Goal: Information Seeking & Learning: Learn about a topic

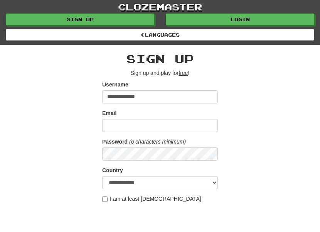
type input "**********"
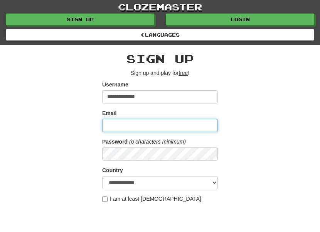
click at [108, 125] on input "Email" at bounding box center [160, 125] width 116 height 13
type input "**********"
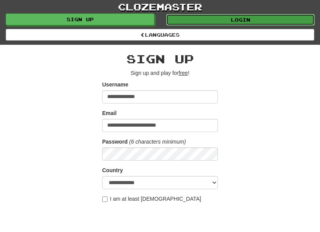
click at [266, 18] on link "Login" at bounding box center [240, 20] width 148 height 12
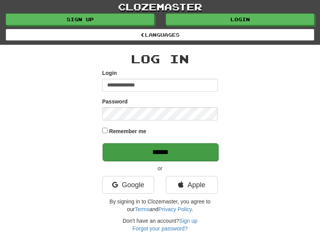
type input "**********"
click at [182, 152] on input "******" at bounding box center [161, 152] width 116 height 18
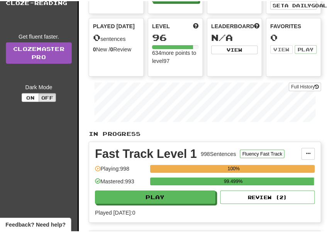
scroll to position [75, 0]
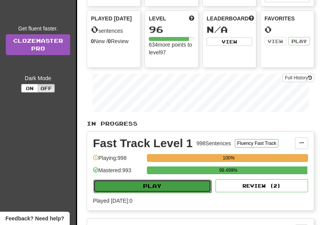
click at [182, 193] on button "Play" at bounding box center [152, 186] width 118 height 13
select select "**"
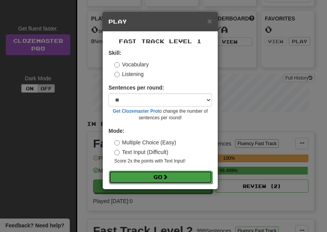
click at [182, 178] on button "Go" at bounding box center [160, 176] width 103 height 13
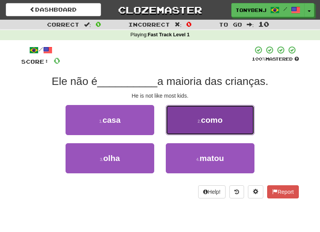
click at [200, 118] on button "2 . como" at bounding box center [210, 120] width 89 height 30
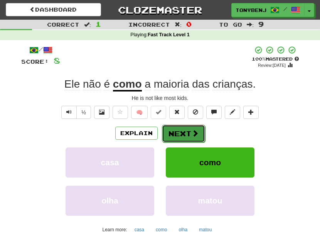
click at [188, 138] on button "Next" at bounding box center [183, 134] width 43 height 18
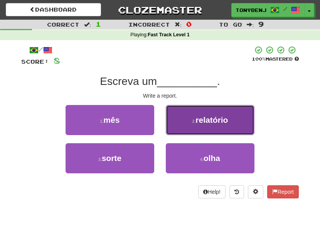
click at [182, 118] on button "2 . relatório" at bounding box center [210, 120] width 89 height 30
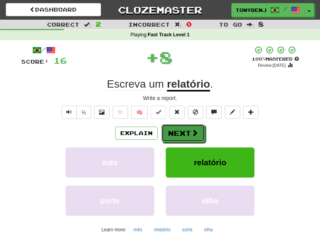
click at [195, 137] on button "Next" at bounding box center [183, 133] width 43 height 18
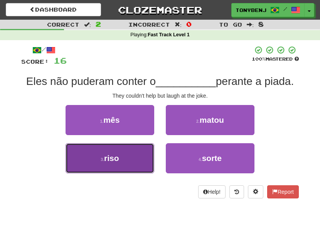
click at [143, 163] on button "3 . riso" at bounding box center [110, 158] width 89 height 30
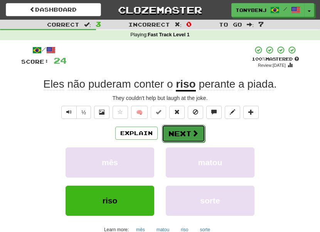
click at [197, 137] on button "Next" at bounding box center [183, 134] width 43 height 18
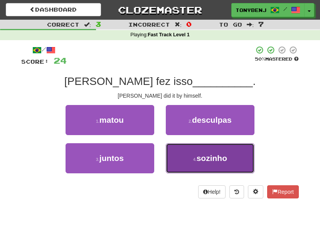
click at [180, 160] on button "4 . sozinho" at bounding box center [210, 158] width 89 height 30
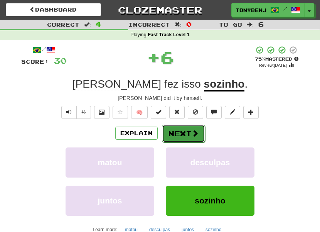
click at [188, 131] on button "Next" at bounding box center [183, 134] width 43 height 18
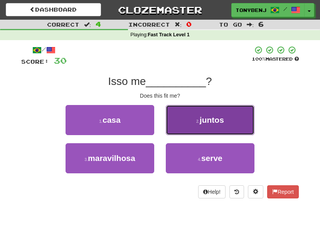
click at [191, 131] on button "2 . juntos" at bounding box center [210, 120] width 89 height 30
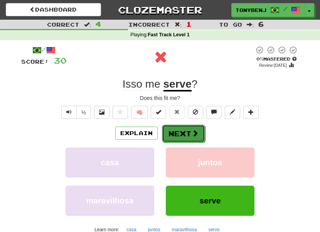
click at [185, 140] on button "Next" at bounding box center [183, 134] width 43 height 18
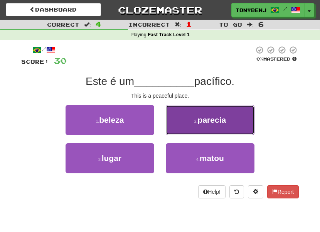
click at [189, 125] on button "2 . parecia" at bounding box center [210, 120] width 89 height 30
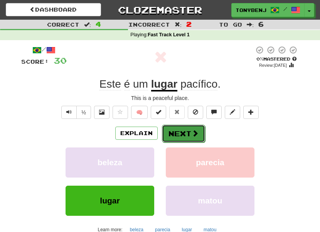
click at [176, 133] on button "Next" at bounding box center [183, 134] width 43 height 18
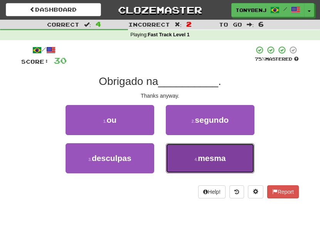
click at [184, 164] on button "4 . mesma" at bounding box center [210, 158] width 89 height 30
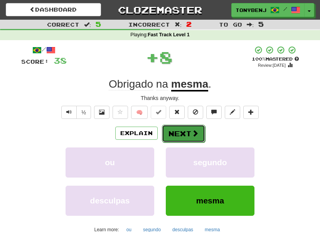
click at [202, 131] on button "Next" at bounding box center [183, 134] width 43 height 18
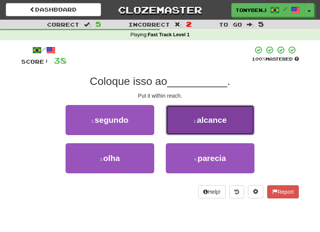
click at [184, 129] on button "2 . alcance" at bounding box center [210, 120] width 89 height 30
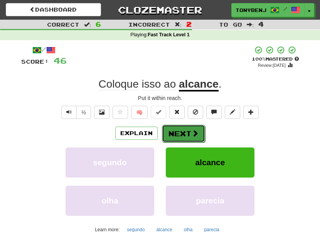
click at [200, 137] on button "Next" at bounding box center [183, 134] width 43 height 18
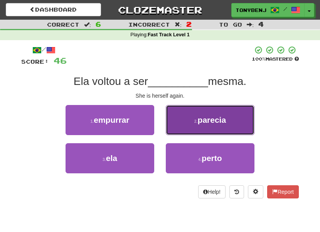
click at [188, 123] on button "2 . parecia" at bounding box center [210, 120] width 89 height 30
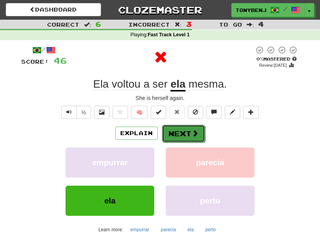
click at [198, 137] on button "Next" at bounding box center [183, 134] width 43 height 18
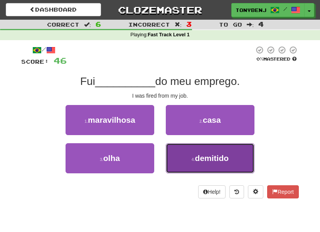
click at [186, 168] on button "4 . demitido" at bounding box center [210, 158] width 89 height 30
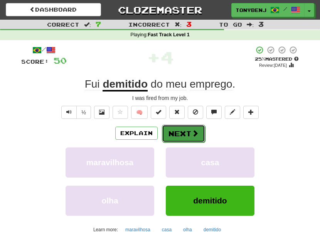
click at [198, 135] on button "Next" at bounding box center [183, 134] width 43 height 18
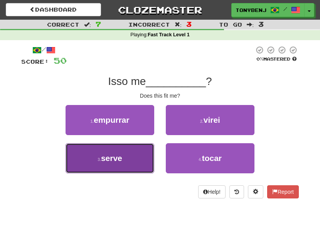
click at [131, 160] on button "3 . serve" at bounding box center [110, 158] width 89 height 30
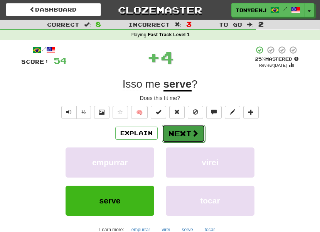
click at [191, 138] on button "Next" at bounding box center [183, 134] width 43 height 18
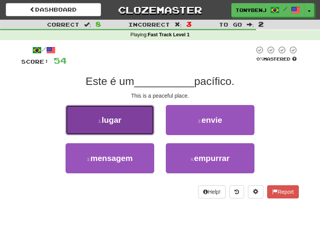
click at [126, 129] on button "1 . lugar" at bounding box center [110, 120] width 89 height 30
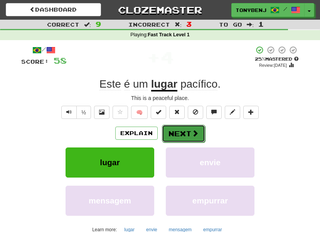
click at [188, 138] on button "Next" at bounding box center [183, 134] width 43 height 18
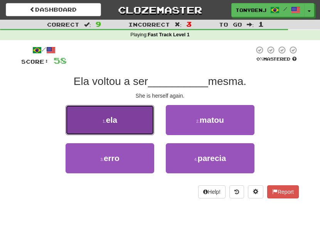
click at [126, 109] on button "1 . ela" at bounding box center [110, 120] width 89 height 30
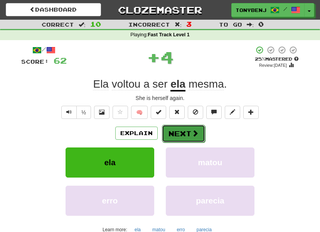
click at [181, 135] on button "Next" at bounding box center [183, 134] width 43 height 18
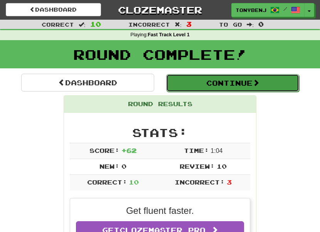
click at [270, 86] on button "Continue" at bounding box center [232, 83] width 133 height 18
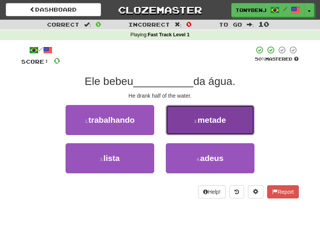
click at [250, 124] on button "2 . metade" at bounding box center [210, 120] width 89 height 30
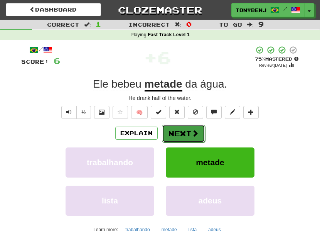
click at [200, 135] on button "Next" at bounding box center [183, 134] width 43 height 18
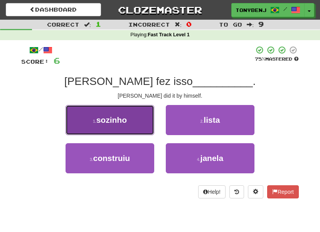
click at [122, 120] on span "sozinho" at bounding box center [111, 119] width 30 height 9
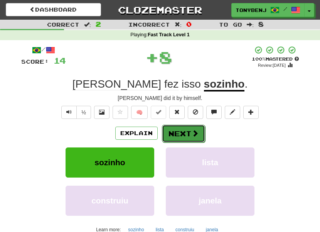
click at [166, 136] on button "Next" at bounding box center [183, 134] width 43 height 18
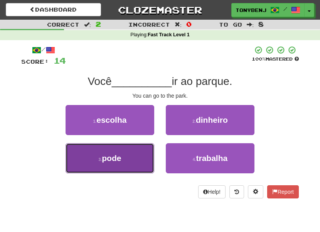
click at [143, 154] on button "3 . pode" at bounding box center [110, 158] width 89 height 30
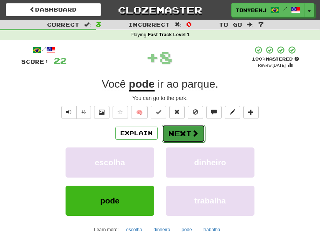
click at [197, 138] on button "Next" at bounding box center [183, 134] width 43 height 18
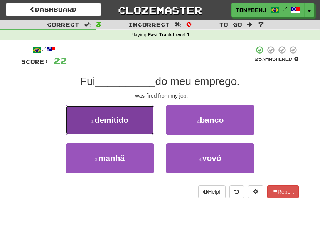
click at [139, 125] on button "1 . demitido" at bounding box center [110, 120] width 89 height 30
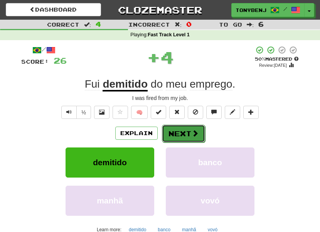
click at [198, 134] on span at bounding box center [195, 133] width 7 height 7
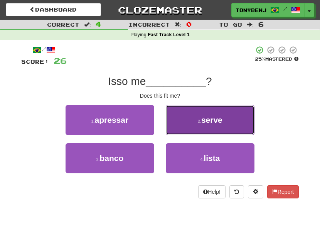
click at [187, 118] on button "2 . serve" at bounding box center [210, 120] width 89 height 30
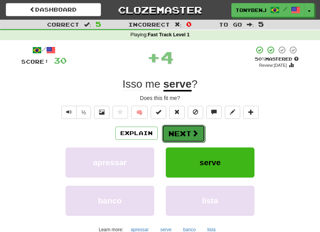
click at [190, 133] on button "Next" at bounding box center [183, 134] width 43 height 18
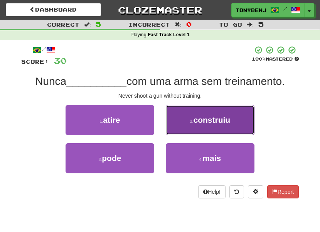
click at [204, 130] on button "2 . construiu" at bounding box center [210, 120] width 89 height 30
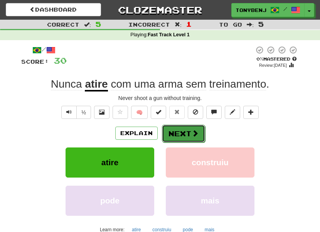
click at [188, 137] on button "Next" at bounding box center [183, 134] width 43 height 18
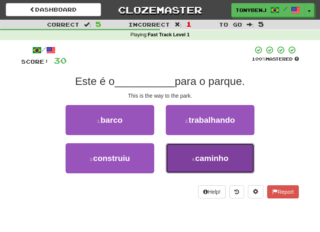
click at [173, 171] on button "4 . caminho" at bounding box center [210, 158] width 89 height 30
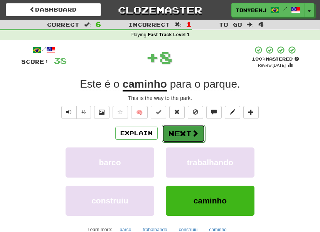
click at [192, 135] on span at bounding box center [195, 133] width 7 height 7
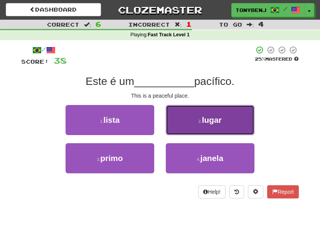
click at [198, 127] on button "2 . lugar" at bounding box center [210, 120] width 89 height 30
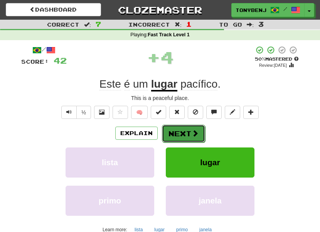
click at [194, 137] on button "Next" at bounding box center [183, 134] width 43 height 18
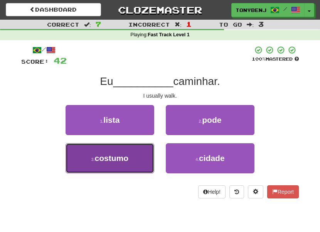
click at [136, 154] on button "3 . costumo" at bounding box center [110, 158] width 89 height 30
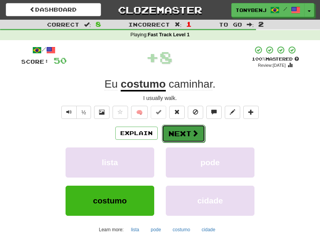
click at [201, 131] on button "Next" at bounding box center [183, 134] width 43 height 18
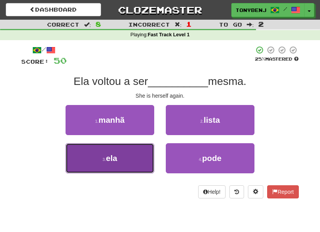
click at [147, 160] on button "3 . ela" at bounding box center [110, 158] width 89 height 30
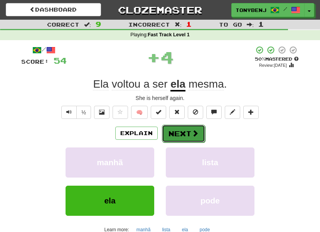
click at [194, 134] on span at bounding box center [195, 133] width 7 height 7
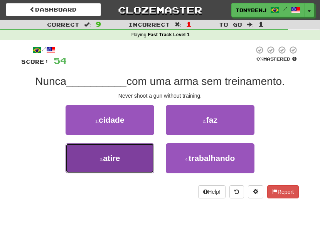
click at [115, 164] on button "3 . atire" at bounding box center [110, 158] width 89 height 30
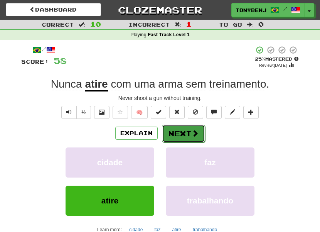
click at [199, 138] on button "Next" at bounding box center [183, 134] width 43 height 18
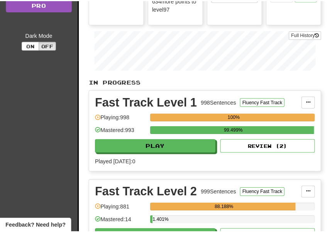
scroll to position [131, 0]
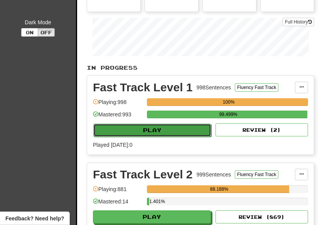
click at [132, 137] on button "Play" at bounding box center [152, 130] width 118 height 13
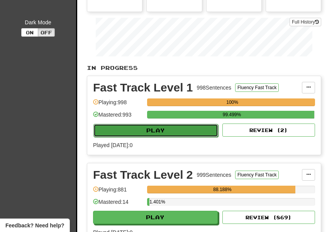
select select "**"
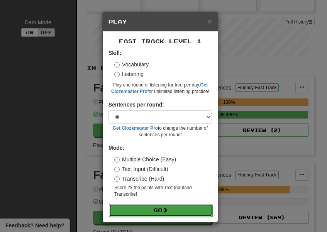
click at [168, 209] on button "Go" at bounding box center [160, 210] width 103 height 13
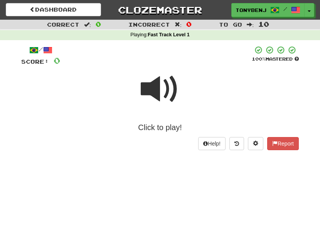
click at [150, 93] on span at bounding box center [160, 89] width 39 height 39
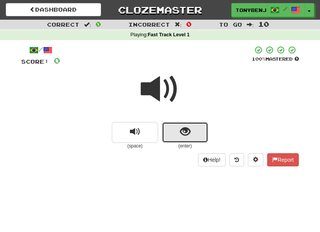
click at [175, 135] on button "show sentence" at bounding box center [185, 132] width 46 height 21
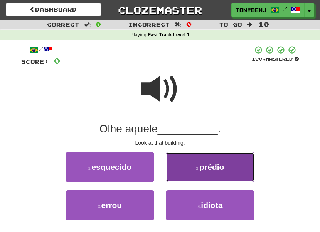
click at [190, 175] on button "2 . prédio" at bounding box center [210, 167] width 89 height 30
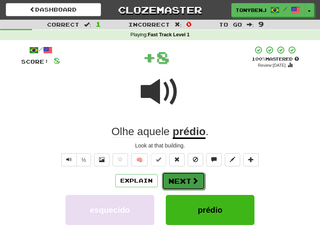
click at [183, 180] on button "Next" at bounding box center [183, 181] width 43 height 18
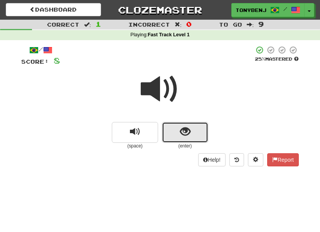
click at [170, 136] on button "show sentence" at bounding box center [185, 132] width 46 height 21
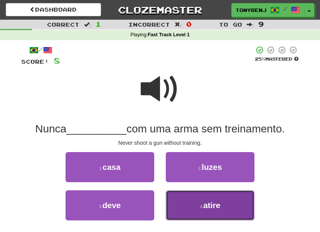
click at [181, 197] on button "4 . atire" at bounding box center [210, 205] width 89 height 30
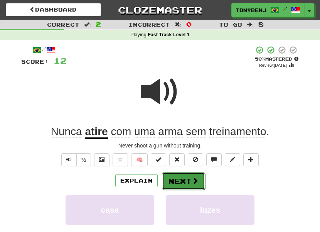
click at [189, 180] on button "Next" at bounding box center [183, 181] width 43 height 18
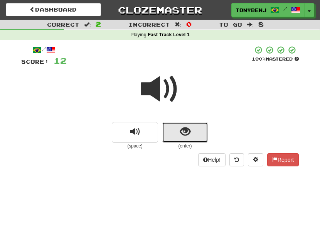
click at [168, 132] on button "show sentence" at bounding box center [185, 132] width 46 height 21
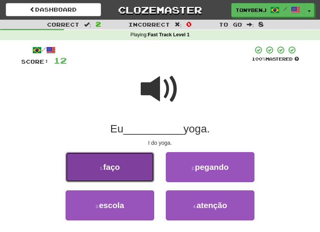
click at [142, 164] on button "1 . faço" at bounding box center [110, 167] width 89 height 30
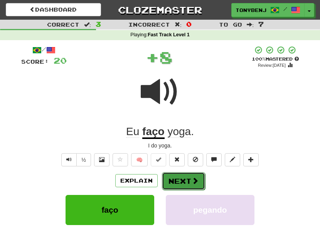
click at [195, 180] on span at bounding box center [195, 180] width 7 height 7
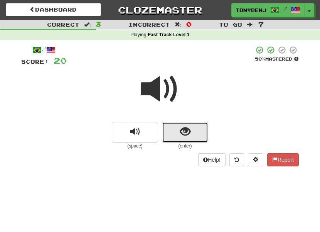
click at [173, 133] on button "show sentence" at bounding box center [185, 132] width 46 height 21
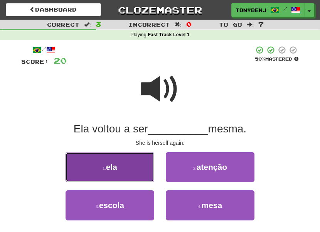
click at [143, 162] on button "1 . ela" at bounding box center [110, 167] width 89 height 30
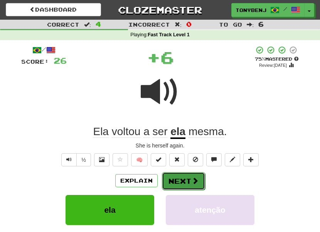
click at [197, 177] on span at bounding box center [195, 180] width 7 height 7
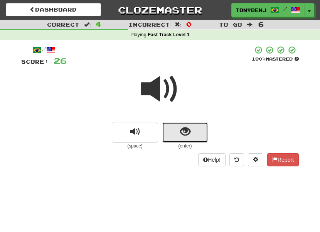
click at [178, 137] on button "show sentence" at bounding box center [185, 132] width 46 height 21
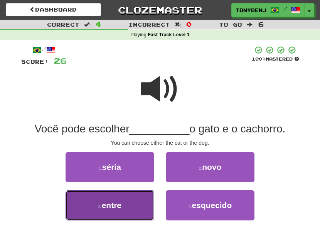
click at [146, 212] on button "3 . entre" at bounding box center [110, 205] width 89 height 30
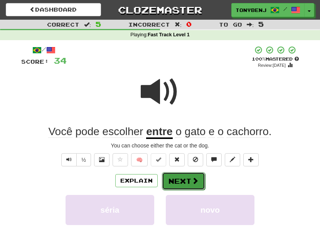
click at [183, 177] on button "Next" at bounding box center [183, 181] width 43 height 18
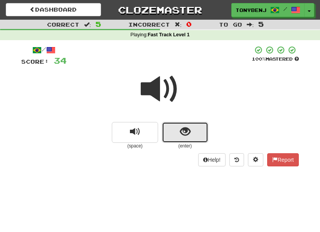
click at [179, 135] on button "show sentence" at bounding box center [185, 132] width 46 height 21
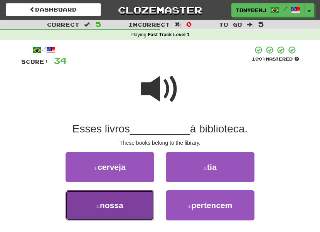
click at [134, 200] on button "3 . nossa" at bounding box center [110, 205] width 89 height 30
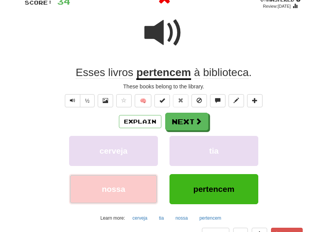
scroll to position [36, 0]
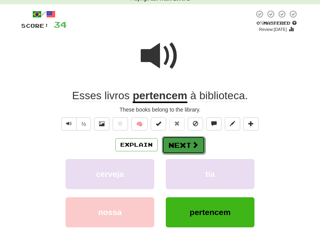
click at [181, 142] on button "Next" at bounding box center [183, 145] width 43 height 18
